Goal: Use online tool/utility: Use online tool/utility

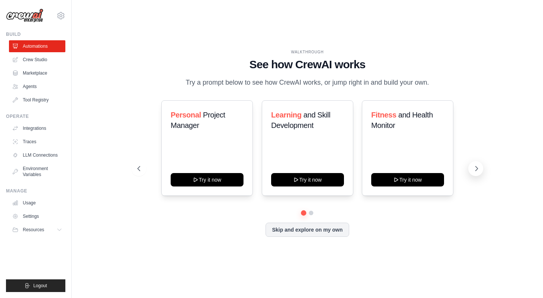
click at [475, 170] on icon at bounding box center [476, 168] width 7 height 7
click at [139, 168] on icon at bounding box center [137, 168] width 7 height 7
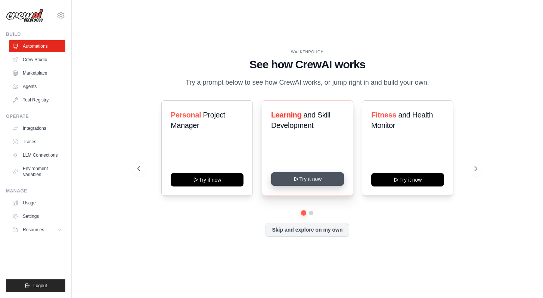
click at [312, 183] on button "Try it now" at bounding box center [307, 179] width 73 height 13
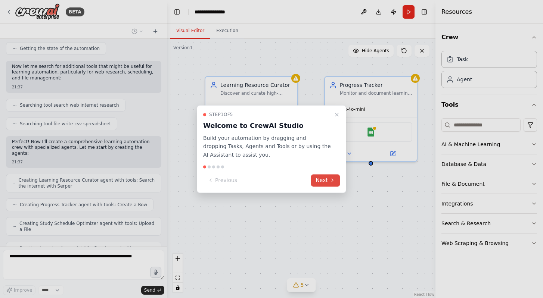
scroll to position [147, 0]
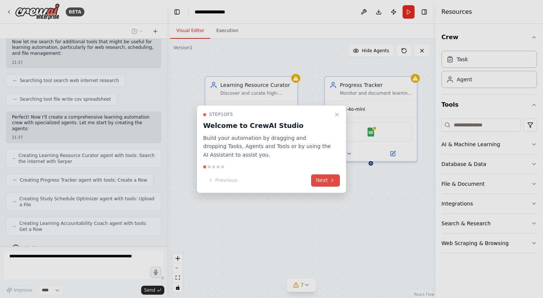
click at [330, 183] on icon at bounding box center [332, 181] width 6 height 6
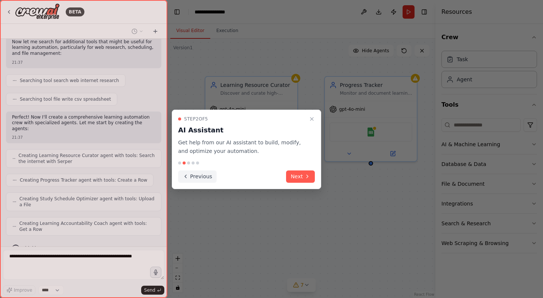
click at [199, 177] on button "Previous" at bounding box center [197, 177] width 38 height 12
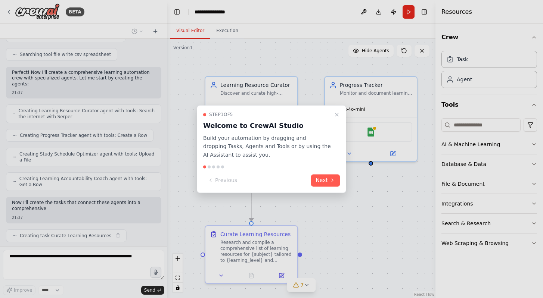
scroll to position [198, 0]
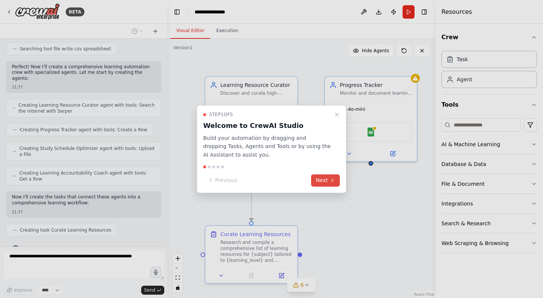
click at [319, 182] on button "Next" at bounding box center [325, 180] width 29 height 12
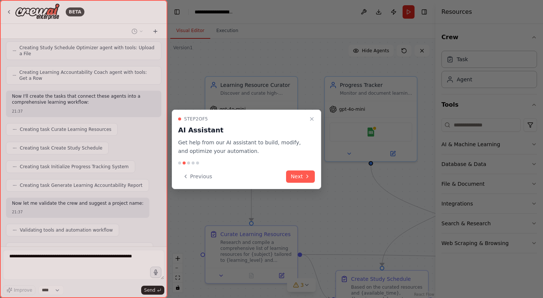
scroll to position [317, 0]
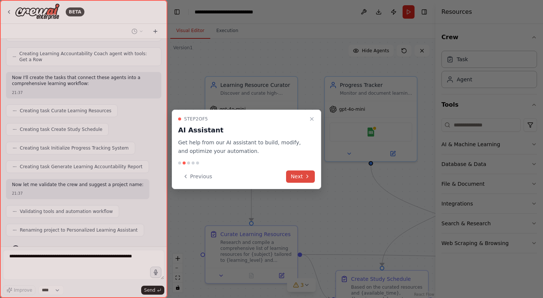
click at [308, 179] on button "Next" at bounding box center [300, 177] width 29 height 12
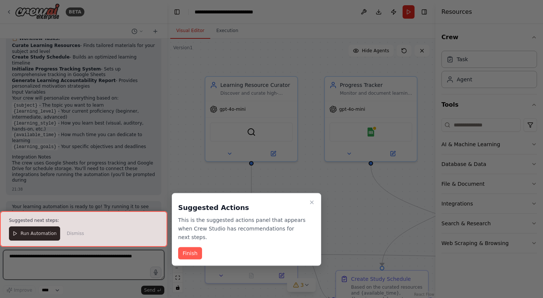
scroll to position [604, 0]
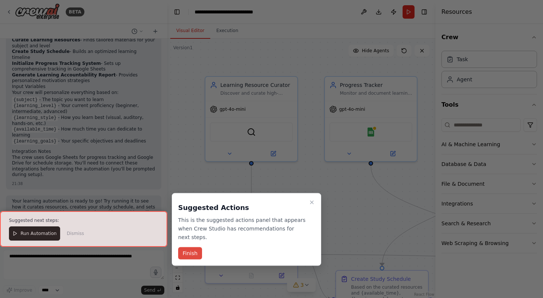
click at [196, 252] on button "Finish" at bounding box center [190, 254] width 24 height 12
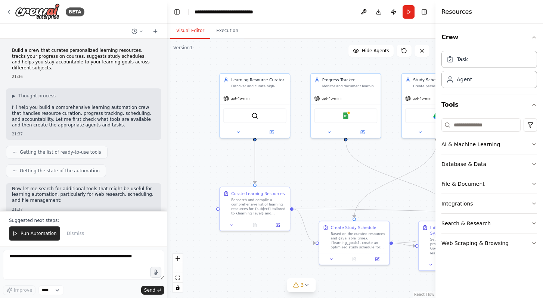
scroll to position [0, 0]
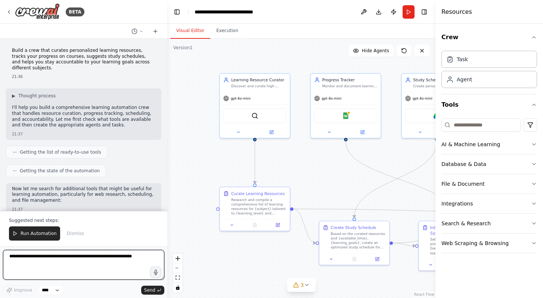
click at [29, 257] on textarea at bounding box center [83, 265] width 161 height 30
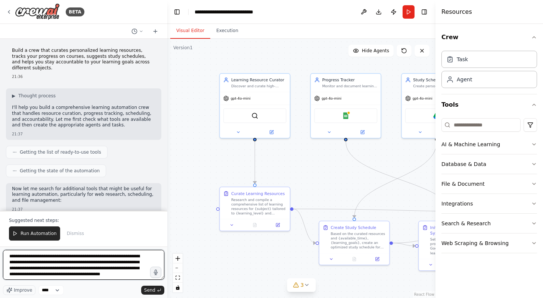
scroll to position [3, 0]
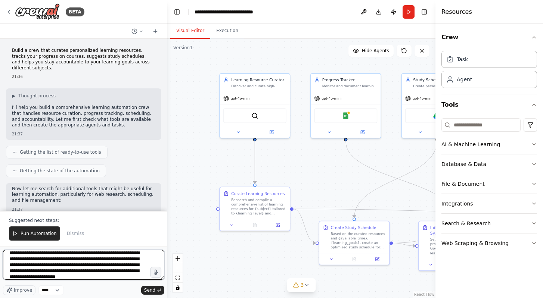
paste textarea "**********"
drag, startPoint x: 44, startPoint y: 275, endPoint x: 2, endPoint y: 269, distance: 42.3
click at [2, 269] on div "BETA Build a crew that curates personalized learning resources, tracks your pro…" at bounding box center [83, 149] width 167 height 298
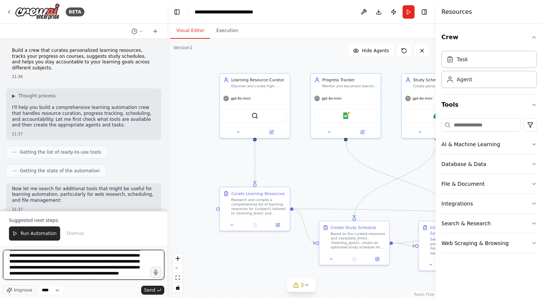
paste textarea "**********"
type textarea "**********"
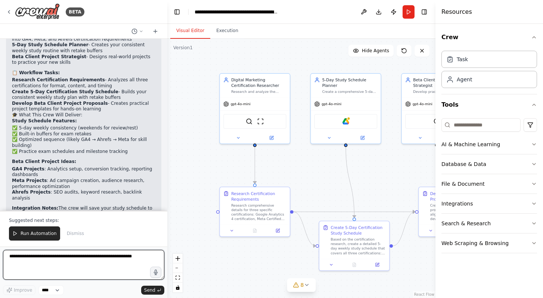
scroll to position [1575, 0]
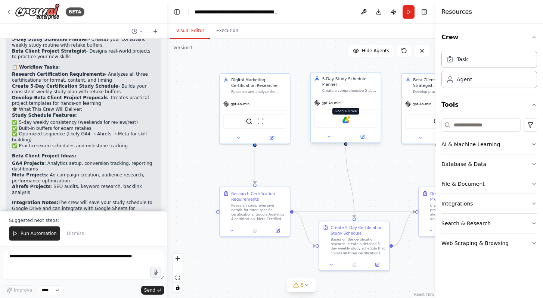
click at [347, 122] on img at bounding box center [345, 120] width 7 height 7
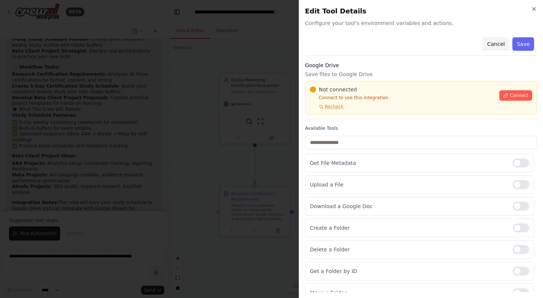
click at [500, 41] on button "Cancel" at bounding box center [496, 43] width 27 height 13
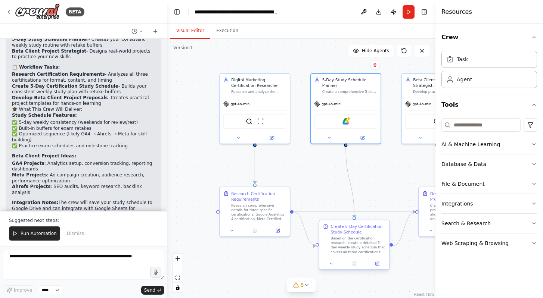
click at [357, 227] on div "Create 5-Day Certification Study Schedule" at bounding box center [358, 229] width 55 height 11
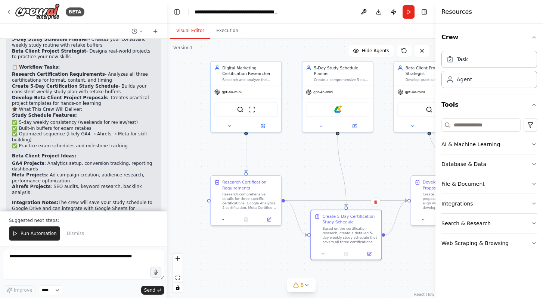
drag, startPoint x: 389, startPoint y: 163, endPoint x: 381, endPoint y: 152, distance: 14.0
click at [381, 152] on div ".deletable-edge-delete-btn { width: 20px; height: 20px; border: 0px solid #ffff…" at bounding box center [301, 169] width 268 height 260
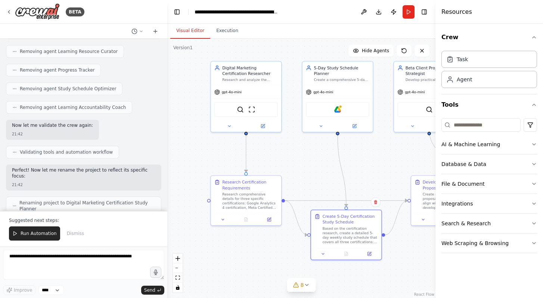
scroll to position [1311, 0]
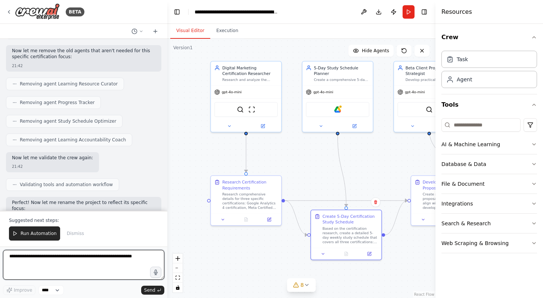
click at [52, 257] on textarea at bounding box center [83, 265] width 161 height 30
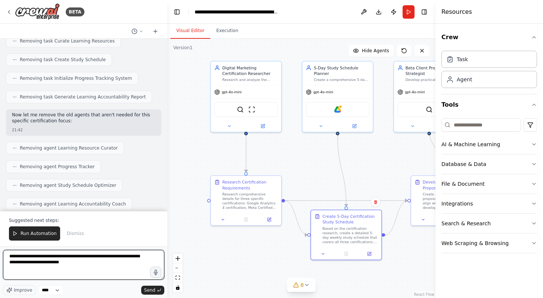
scroll to position [1207, 0]
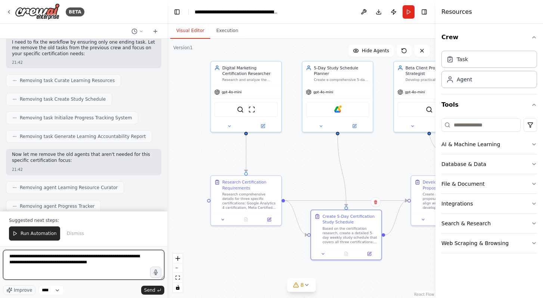
type textarea "**********"
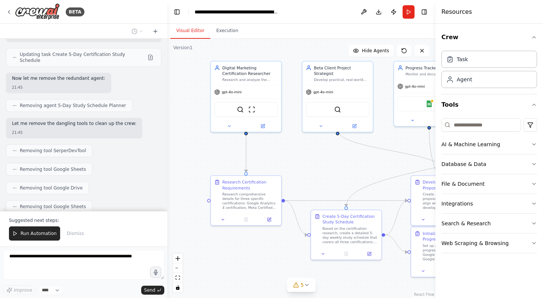
scroll to position [2165, 0]
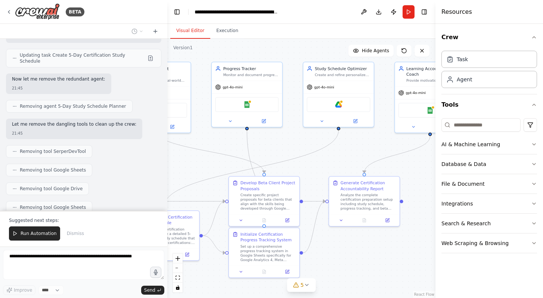
drag, startPoint x: 354, startPoint y: 165, endPoint x: 171, endPoint y: 165, distance: 182.2
click at [171, 165] on div ".deletable-edge-delete-btn { width: 20px; height: 20px; border: 0px solid #ffff…" at bounding box center [301, 169] width 268 height 260
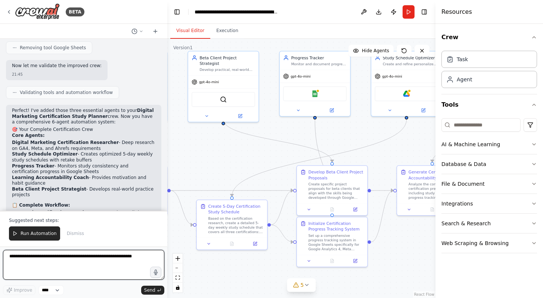
drag, startPoint x: 314, startPoint y: 146, endPoint x: 382, endPoint y: 135, distance: 68.8
click at [382, 135] on div ".deletable-edge-delete-btn { width: 20px; height: 20px; border: 0px solid #ffff…" at bounding box center [301, 169] width 268 height 260
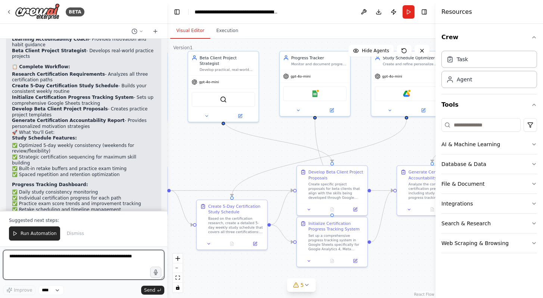
scroll to position [2469, 0]
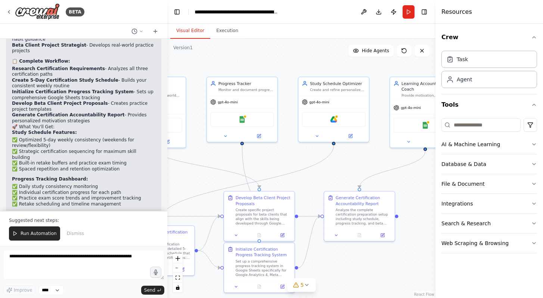
drag, startPoint x: 233, startPoint y: 151, endPoint x: 160, endPoint y: 177, distance: 77.2
click at [160, 177] on div "BETA Build a crew that curates personalized learning resources, tracks your pro…" at bounding box center [271, 149] width 543 height 298
click at [336, 118] on img at bounding box center [333, 118] width 7 height 7
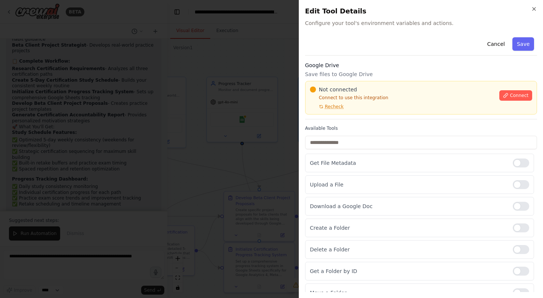
click at [521, 97] on span "Connect" at bounding box center [519, 96] width 19 height 6
click at [356, 91] on div "Not connected" at bounding box center [402, 89] width 185 height 7
click at [353, 86] on div "Not connected Connect to use this integration Recheck Connect" at bounding box center [421, 98] width 232 height 34
click at [347, 87] on span "Not connected" at bounding box center [338, 89] width 38 height 7
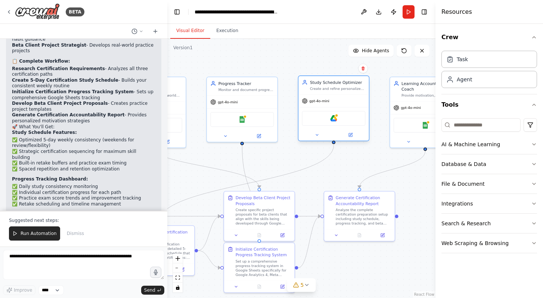
click at [343, 120] on div "Google Drive" at bounding box center [333, 118] width 63 height 15
click at [336, 120] on img at bounding box center [333, 118] width 7 height 7
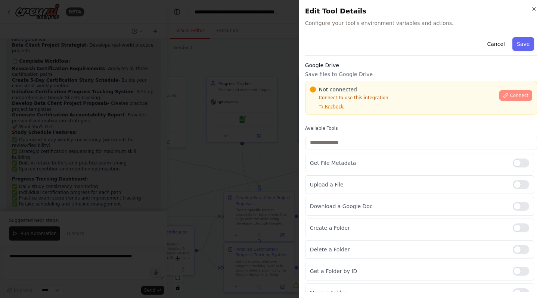
click at [515, 97] on span "Connect" at bounding box center [519, 96] width 19 height 6
click at [353, 86] on span "Not connected" at bounding box center [338, 89] width 38 height 7
click at [341, 89] on span "Not connected" at bounding box center [338, 89] width 38 height 7
click at [362, 86] on div "Not connected Connect to use this integration Recheck Connect" at bounding box center [421, 98] width 232 height 34
click at [404, 70] on div "Google Drive Save files to Google Drive Not connected Connect to use this integ…" at bounding box center [421, 91] width 232 height 58
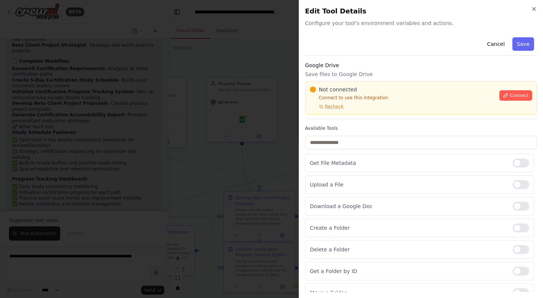
click at [404, 74] on p "Save files to Google Drive" at bounding box center [421, 74] width 232 height 7
click at [400, 75] on p "Save files to Google Drive" at bounding box center [421, 74] width 232 height 7
click at [405, 73] on p "Save files to Google Drive" at bounding box center [421, 74] width 232 height 7
click at [447, 55] on div "Cancel Save" at bounding box center [421, 44] width 232 height 21
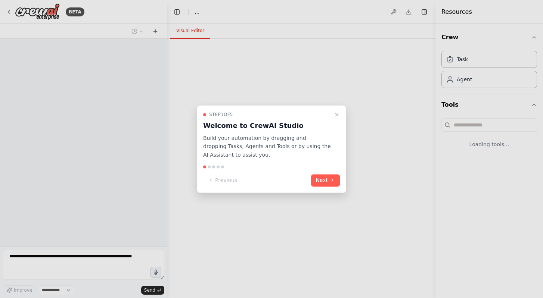
select select "****"
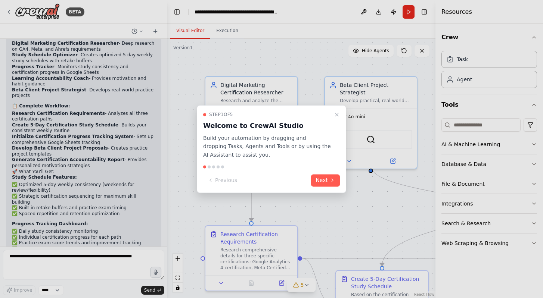
scroll to position [2433, 0]
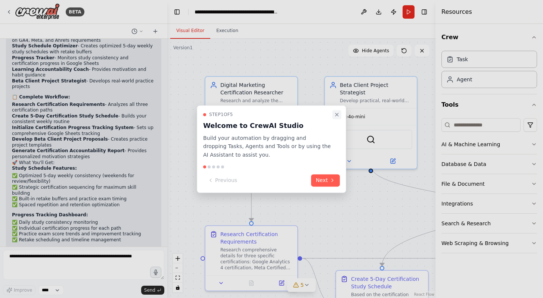
click at [338, 115] on icon "Close walkthrough" at bounding box center [337, 115] width 6 height 6
